Goal: Task Accomplishment & Management: Manage account settings

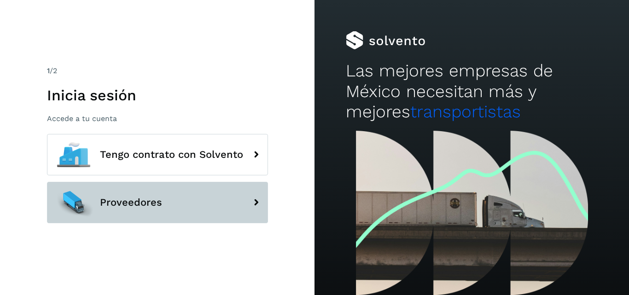
click at [151, 208] on span "Proveedores" at bounding box center [131, 202] width 62 height 11
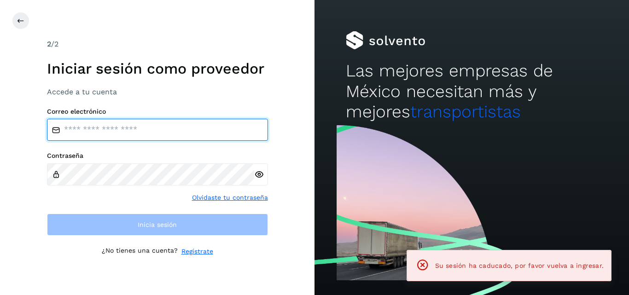
click at [146, 134] on input "email" at bounding box center [157, 130] width 221 height 22
type input "**********"
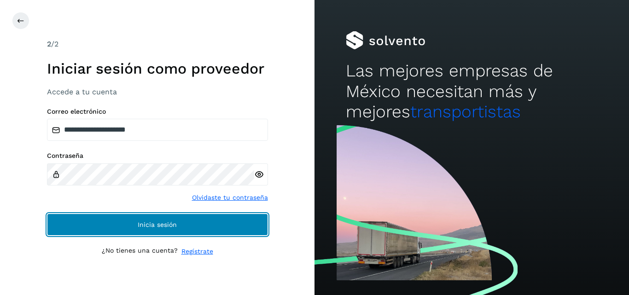
click at [110, 224] on button "Inicia sesión" at bounding box center [157, 225] width 221 height 22
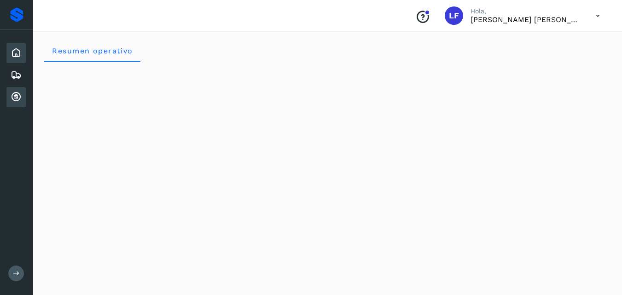
click at [17, 98] on icon at bounding box center [16, 97] width 11 height 11
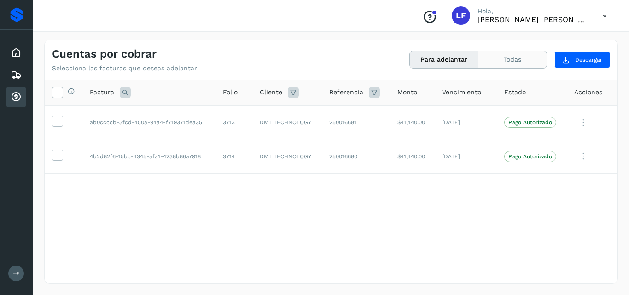
click at [501, 64] on button "Todas" at bounding box center [512, 59] width 68 height 17
